Goal: Navigation & Orientation: Go to known website

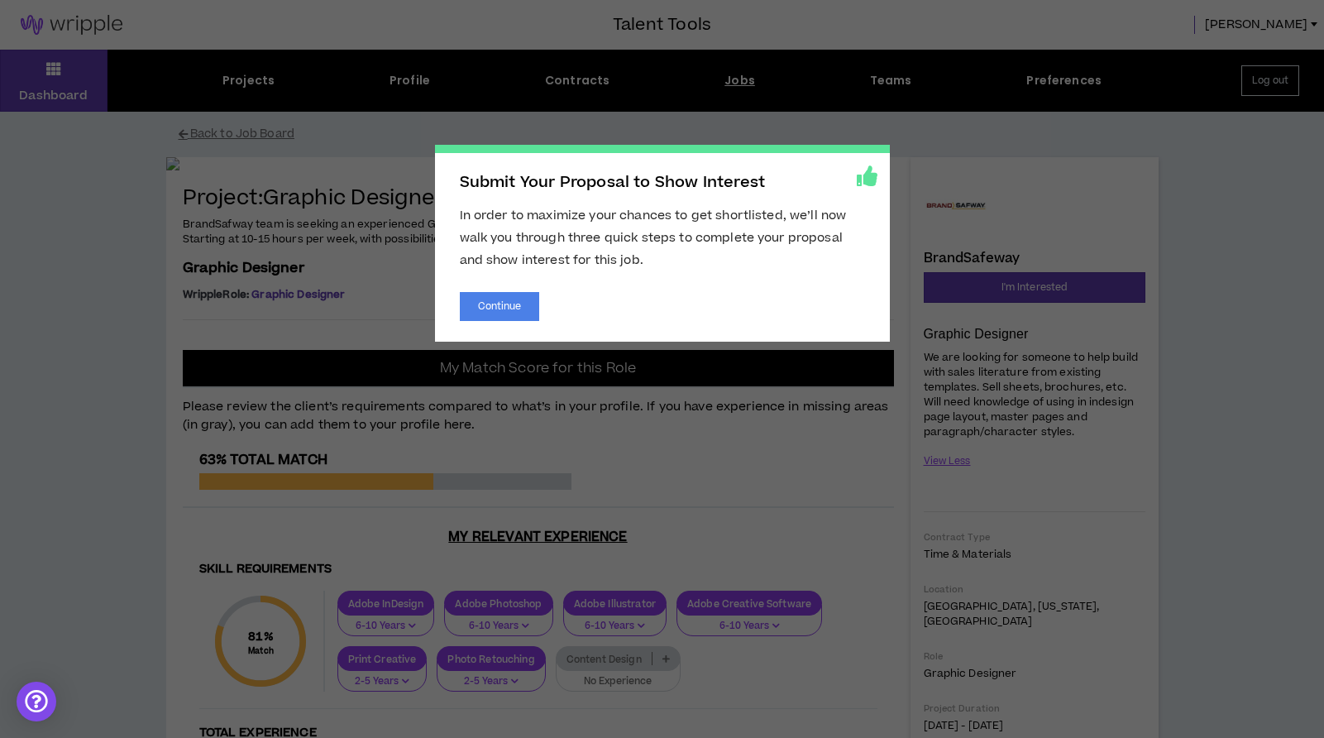
scroll to position [65, 0]
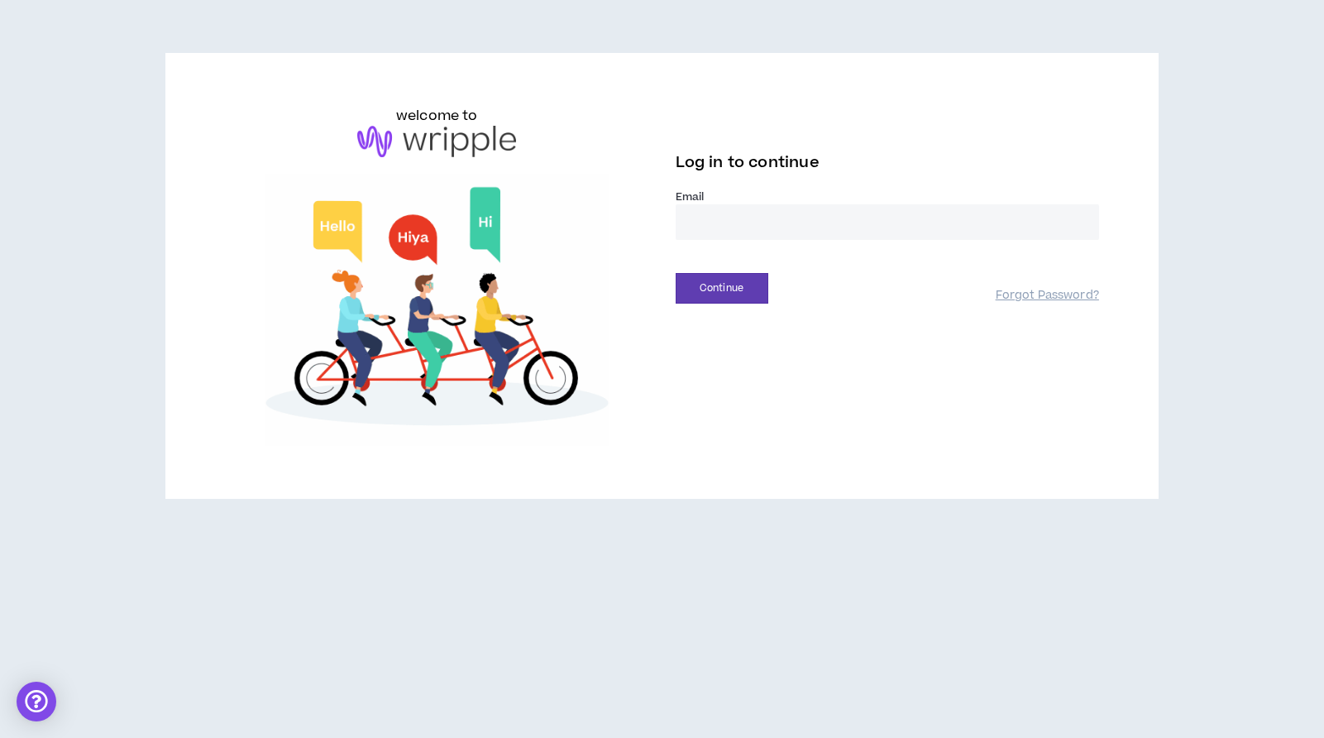
click at [695, 222] on input "email" at bounding box center [887, 222] width 423 height 36
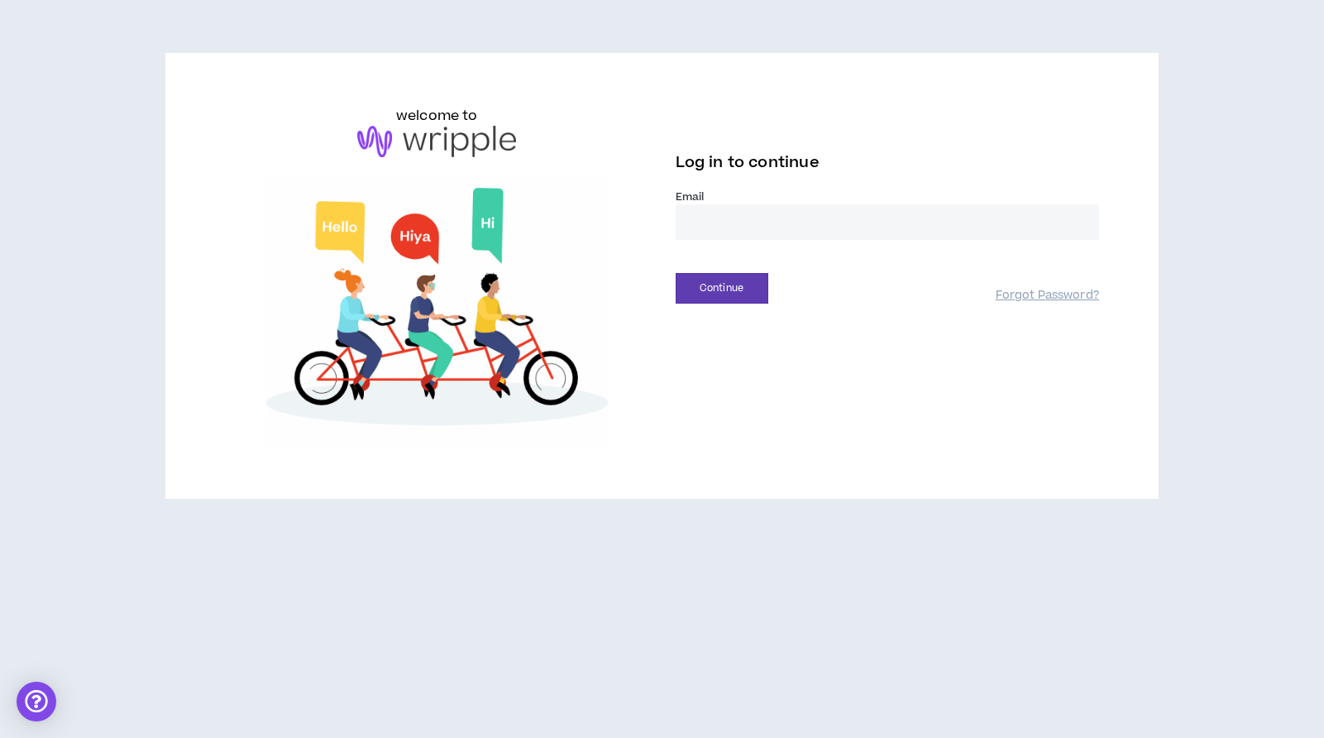
type input "**********"
click at [728, 299] on button "Continue" at bounding box center [722, 288] width 93 height 31
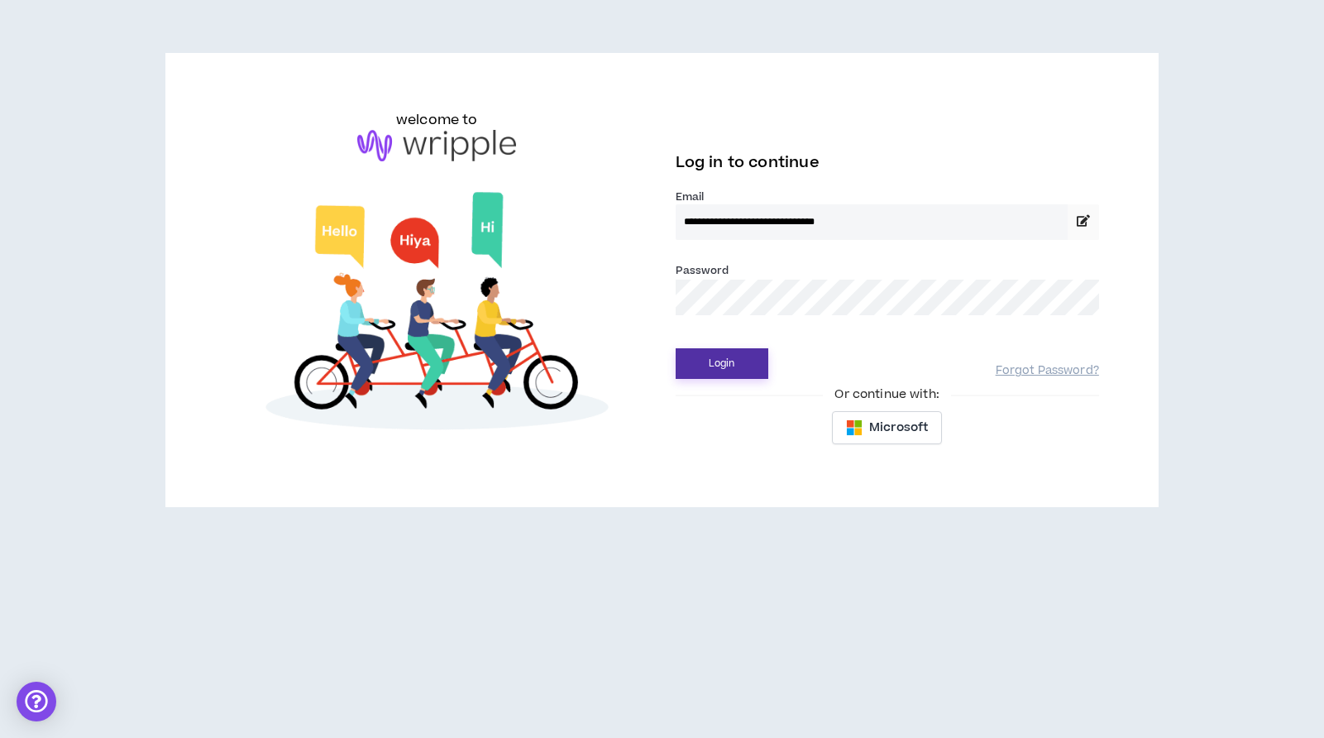
click at [676, 348] on button "Login" at bounding box center [722, 363] width 93 height 31
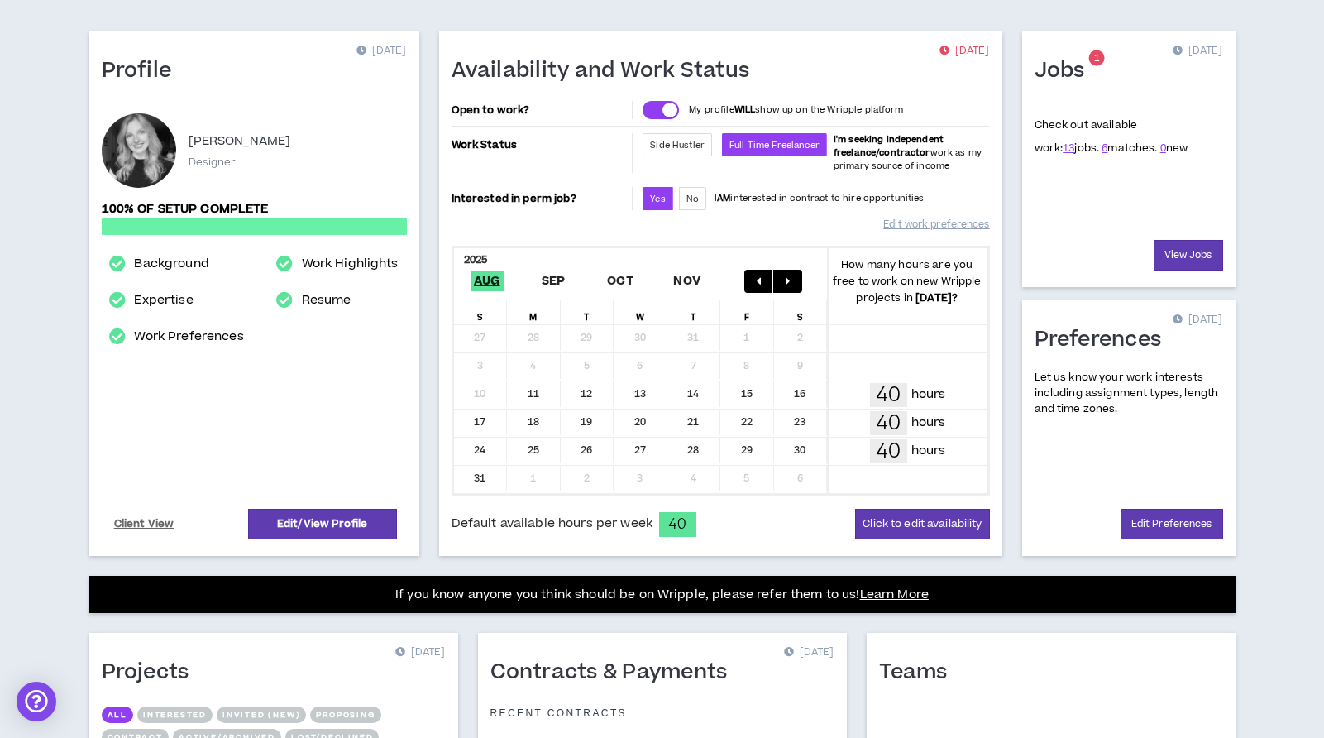
scroll to position [96, 0]
